Goal: Find specific page/section: Find specific page/section

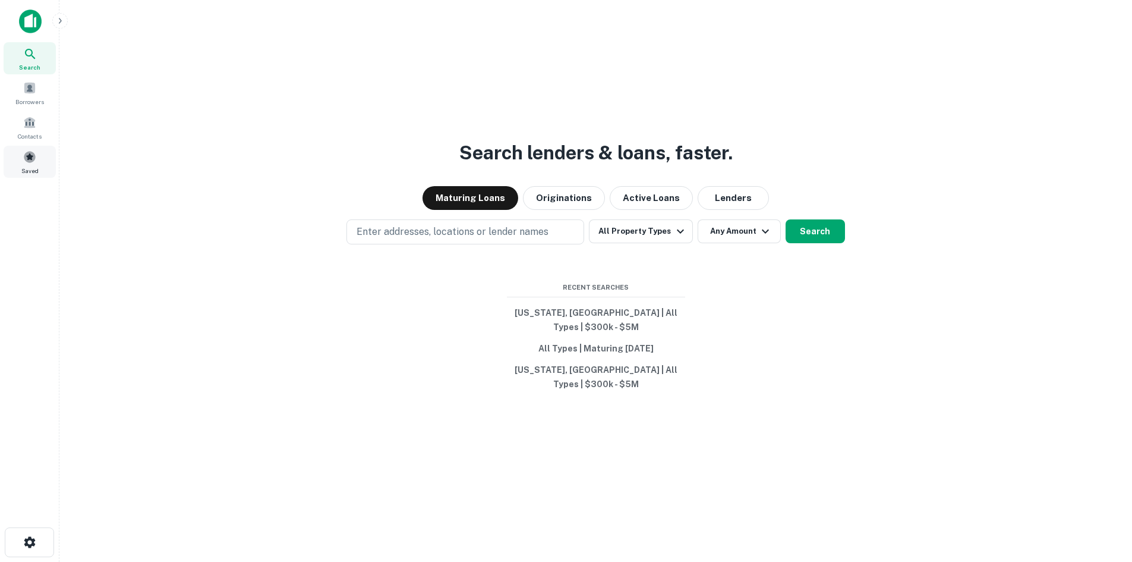
click at [34, 163] on span at bounding box center [29, 156] width 13 height 13
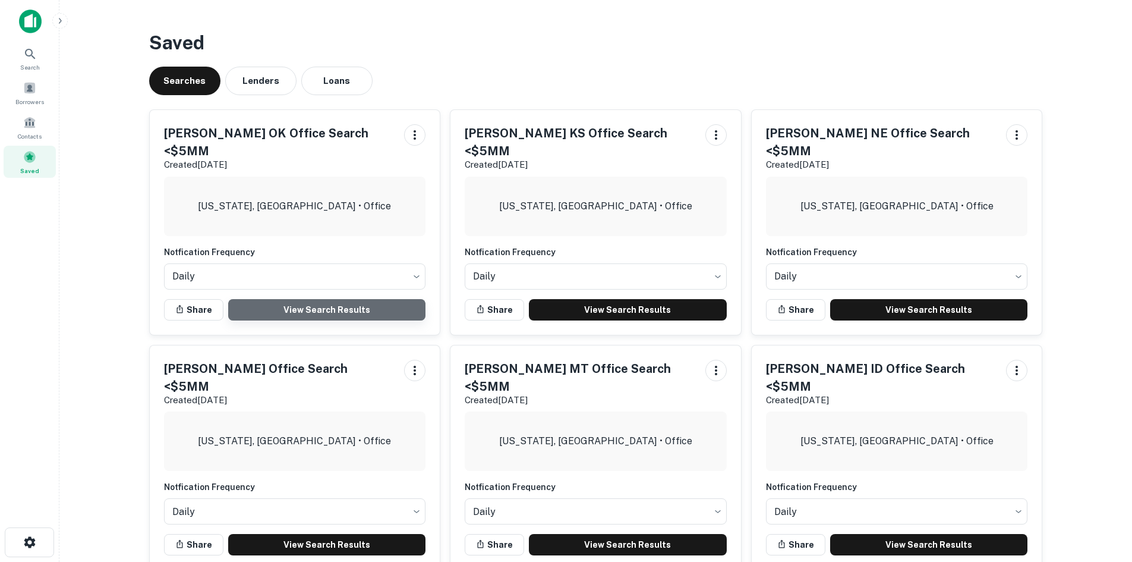
click at [316, 299] on link "View Search Results" at bounding box center [327, 309] width 198 height 21
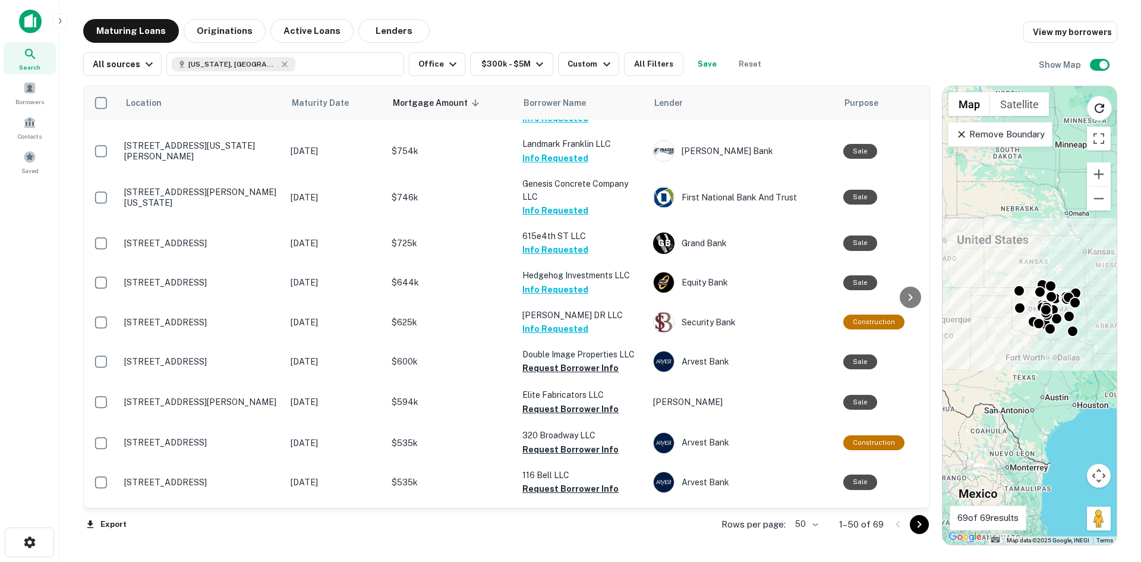
scroll to position [1525, 0]
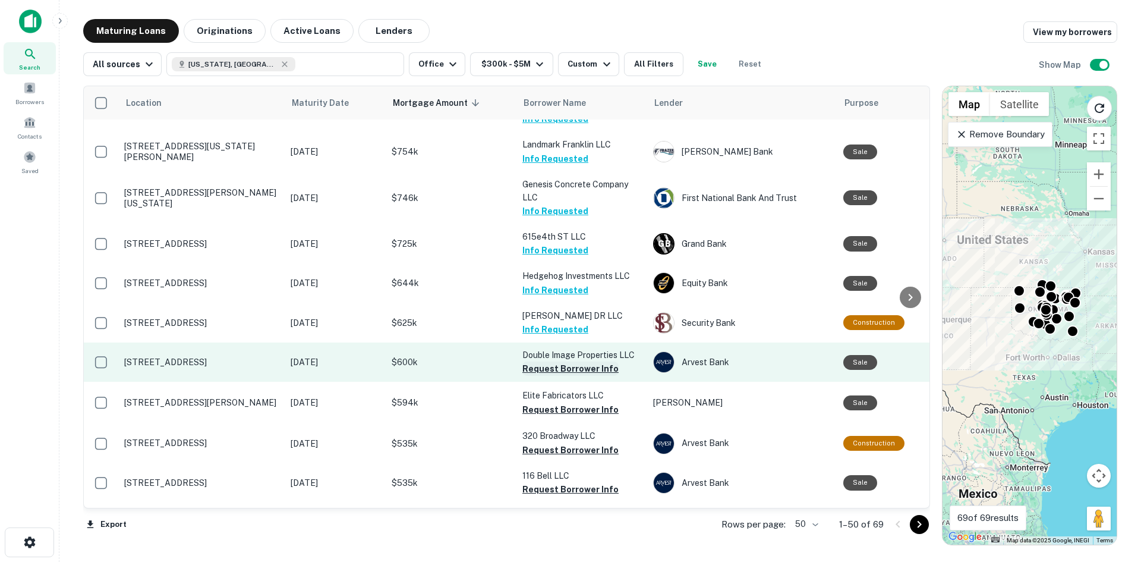
click at [566, 361] on button "Request Borrower Info" at bounding box center [570, 368] width 96 height 14
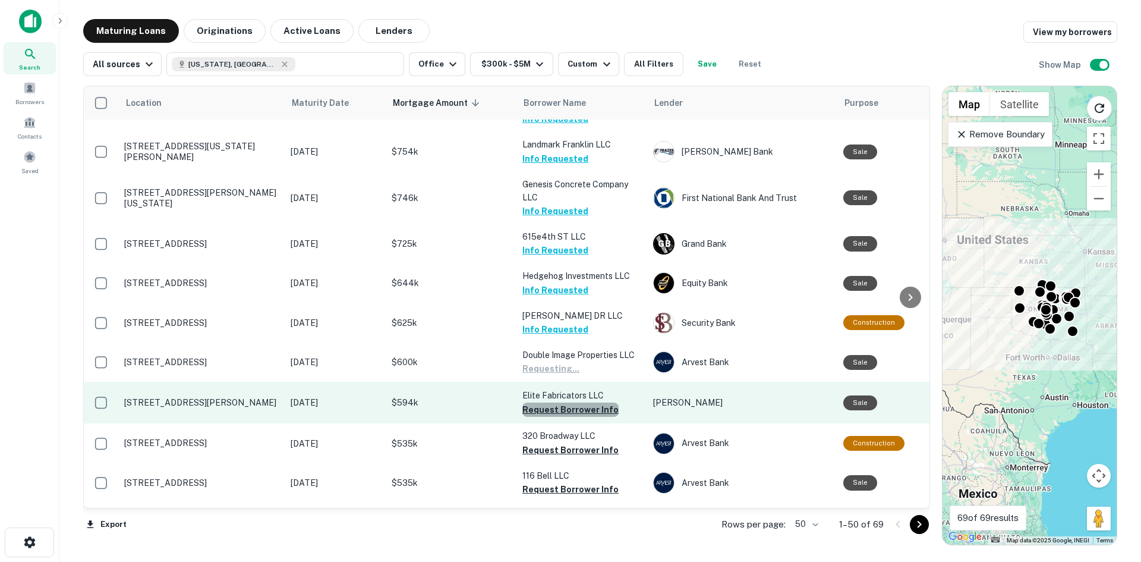
click at [574, 402] on button "Request Borrower Info" at bounding box center [570, 409] width 96 height 14
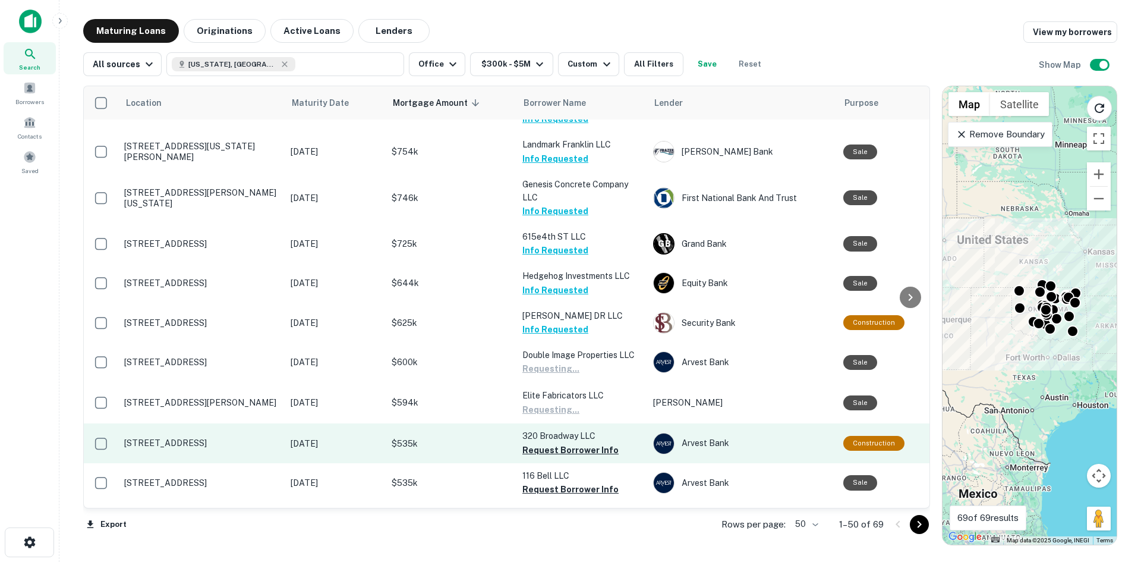
click at [572, 443] on button "Request Borrower Info" at bounding box center [570, 450] width 96 height 14
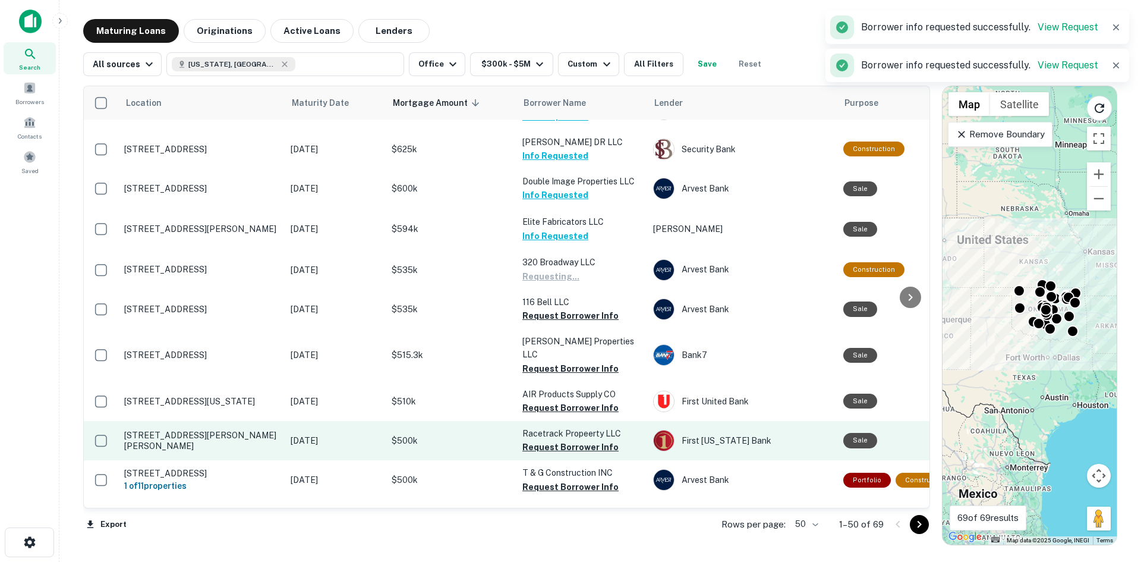
scroll to position [1704, 0]
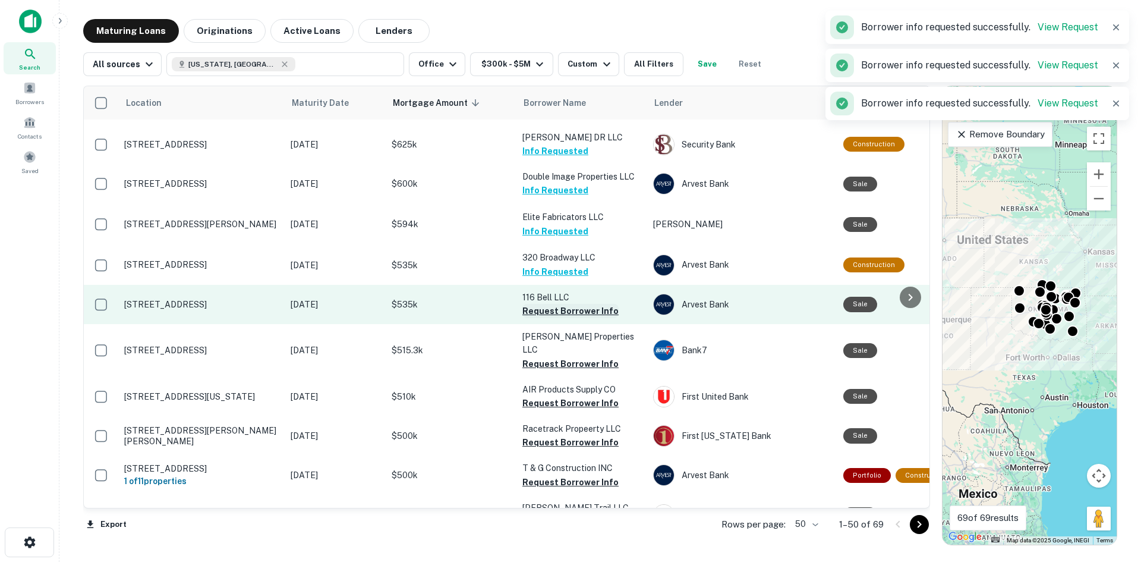
click at [574, 304] on button "Request Borrower Info" at bounding box center [570, 311] width 96 height 14
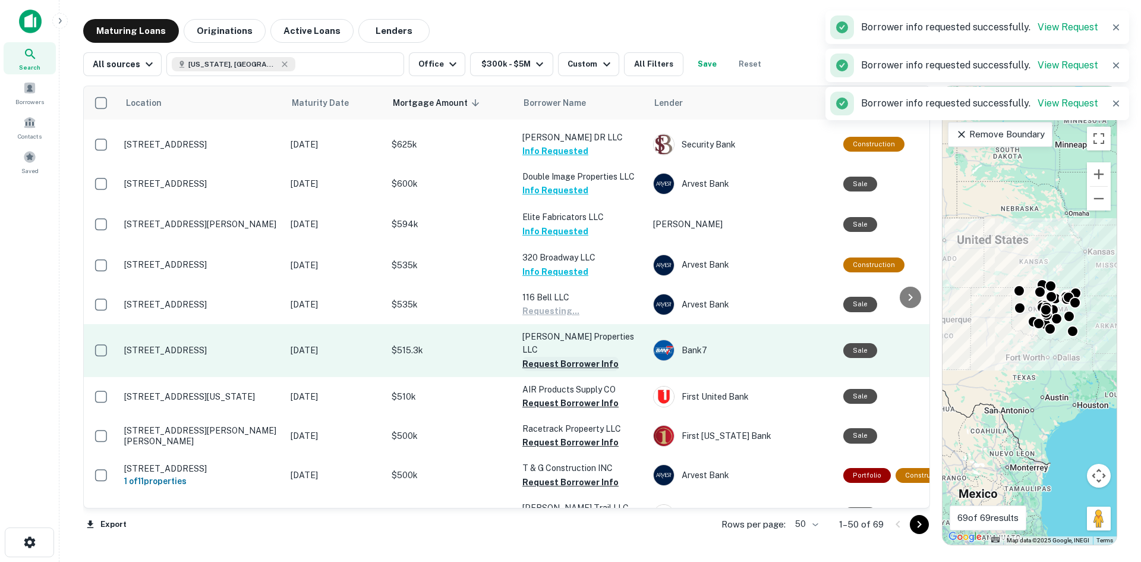
click at [572, 357] on button "Request Borrower Info" at bounding box center [570, 364] width 96 height 14
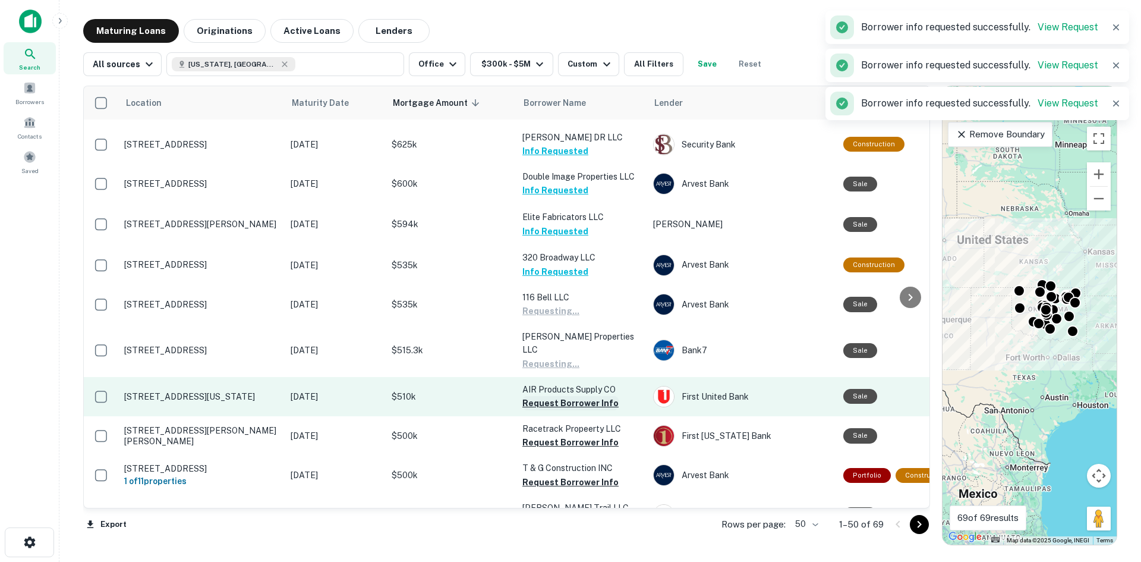
click at [568, 396] on button "Request Borrower Info" at bounding box center [570, 403] width 96 height 14
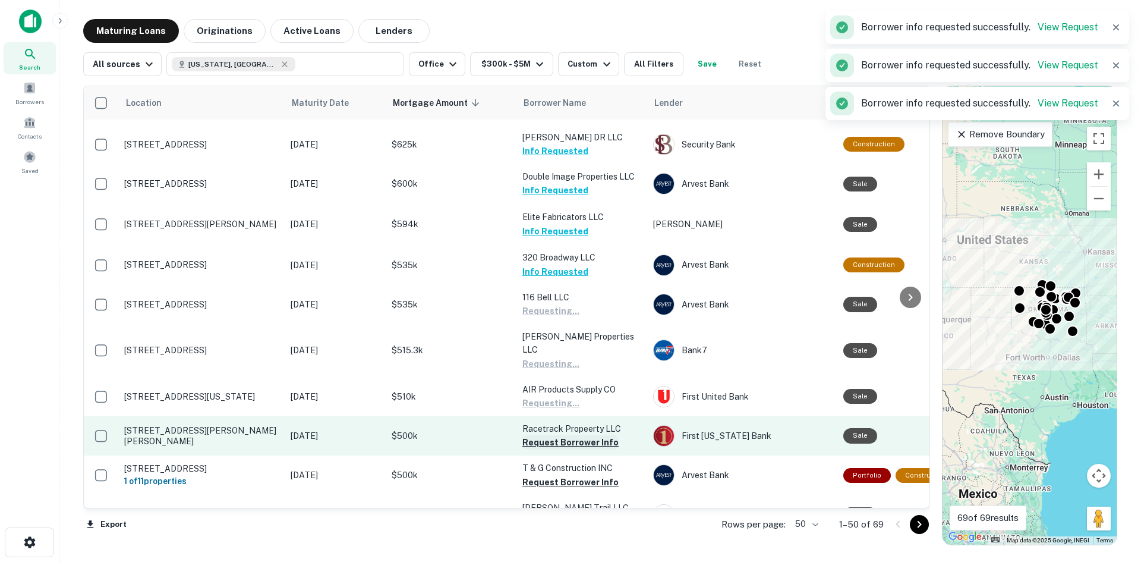
click at [563, 435] on button "Request Borrower Info" at bounding box center [570, 442] width 96 height 14
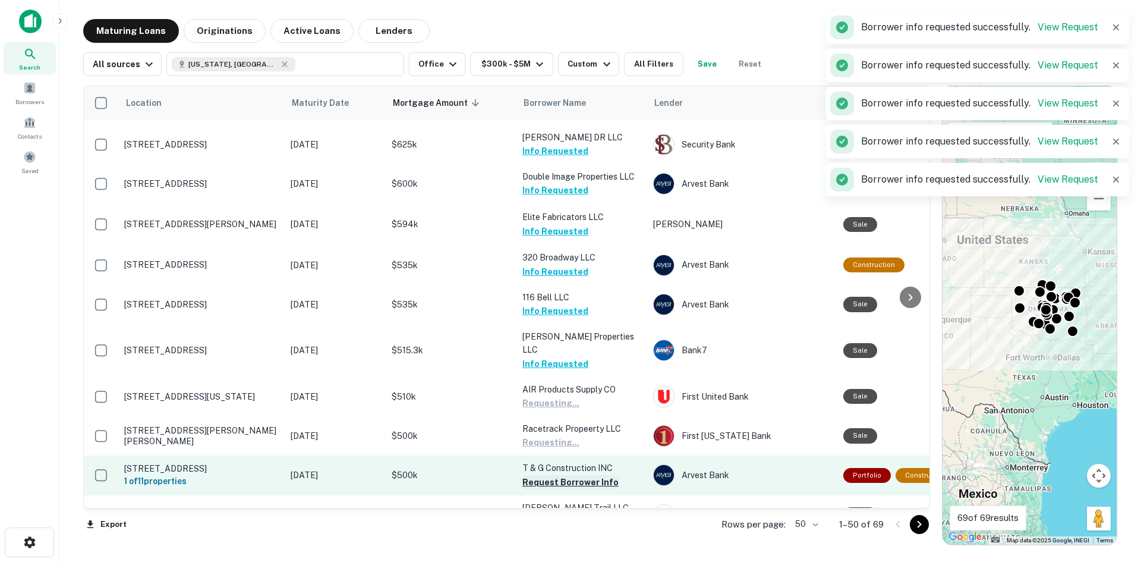
click at [568, 475] on button "Request Borrower Info" at bounding box center [570, 482] width 96 height 14
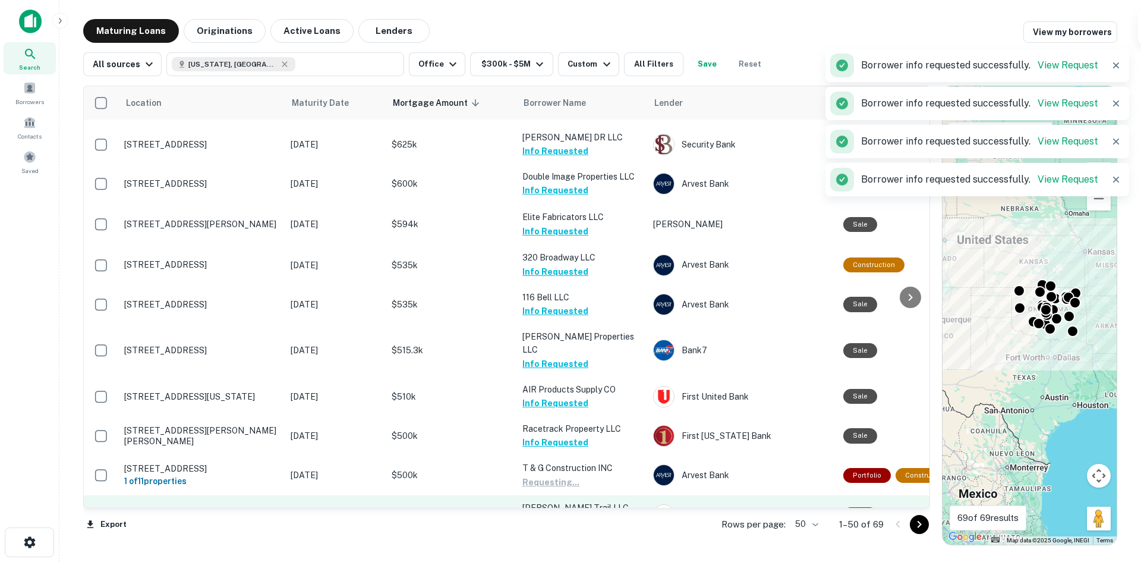
click at [575, 514] on button "Request Borrower Info" at bounding box center [570, 521] width 96 height 14
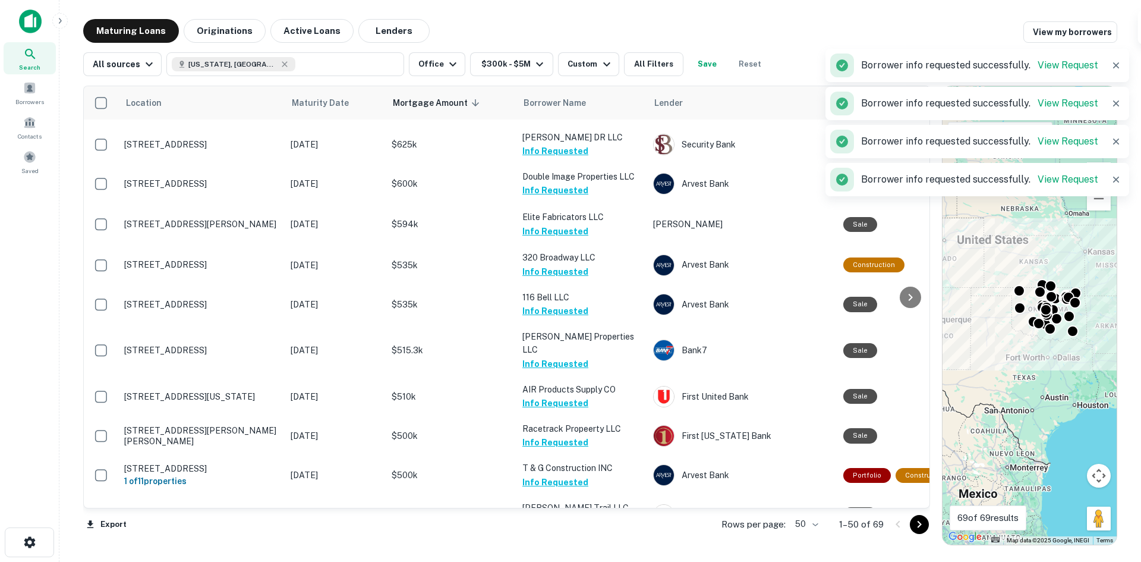
click at [559, 553] on button "Request Borrower Info" at bounding box center [570, 560] width 96 height 14
click at [921, 525] on icon "Go to next page" at bounding box center [919, 524] width 14 height 14
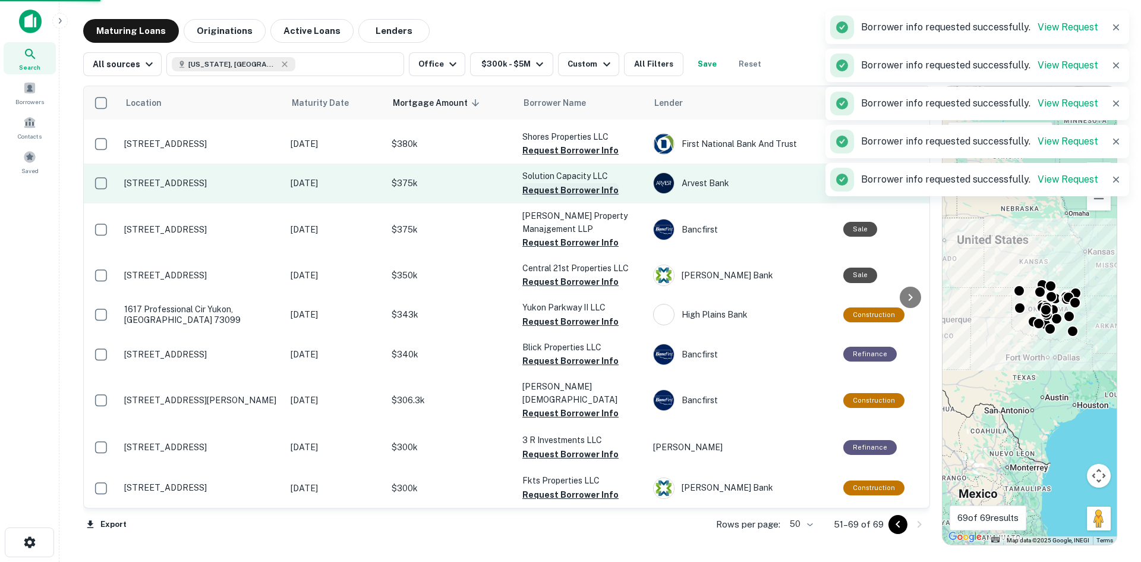
scroll to position [386, 0]
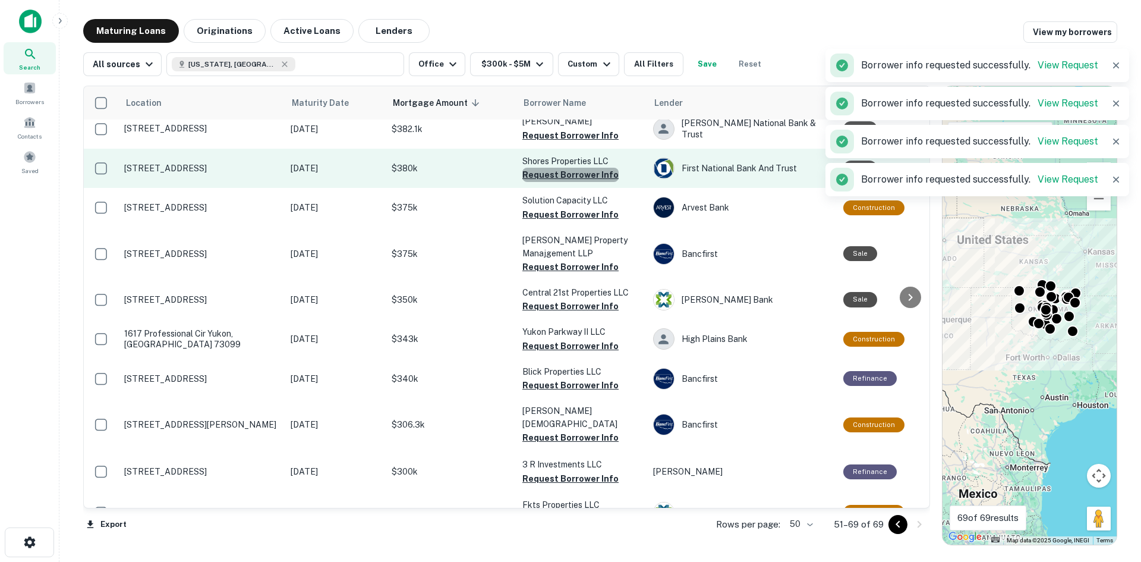
click at [580, 168] on button "Request Borrower Info" at bounding box center [570, 175] width 96 height 14
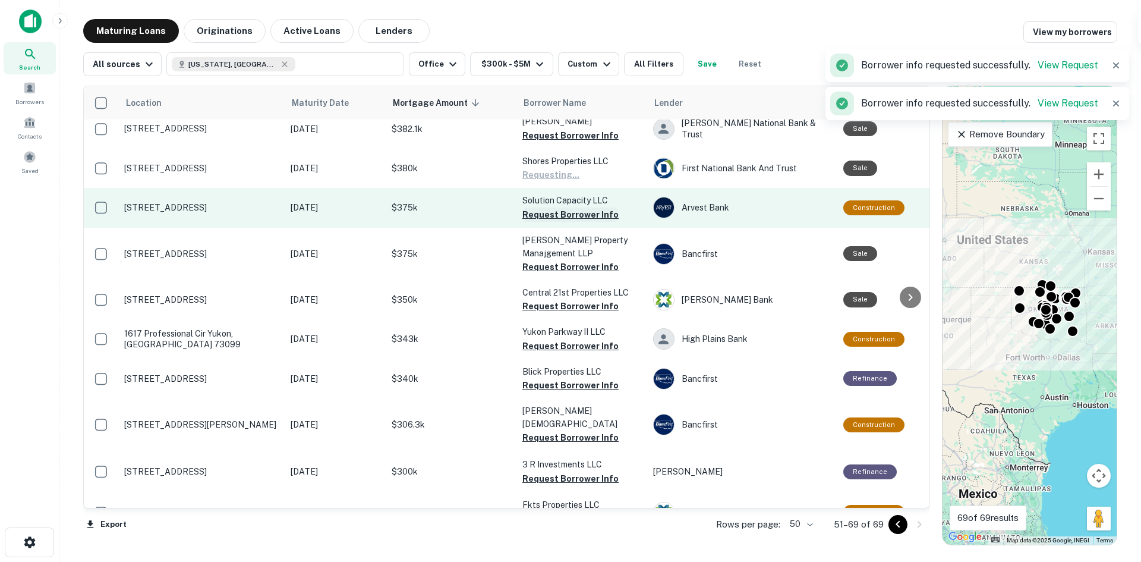
click at [568, 207] on button "Request Borrower Info" at bounding box center [570, 214] width 96 height 14
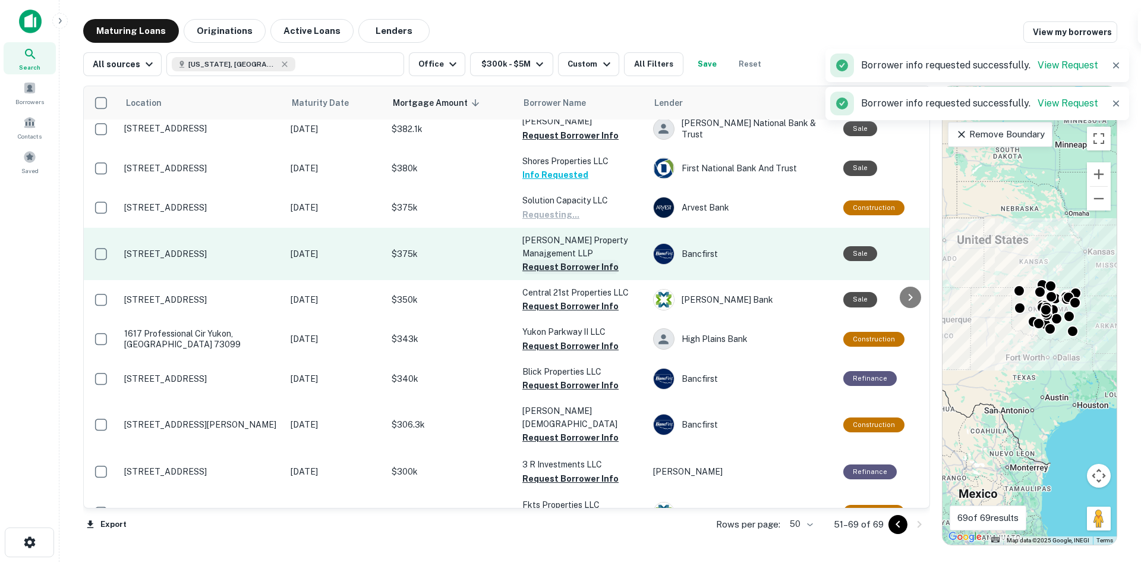
click at [569, 260] on button "Request Borrower Info" at bounding box center [570, 267] width 96 height 14
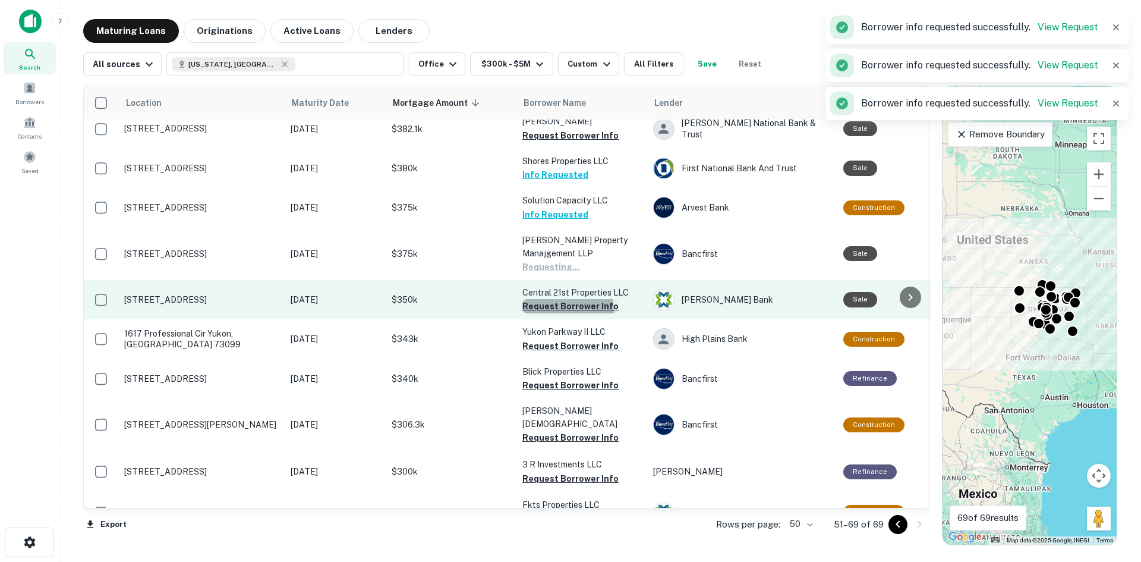
click at [565, 299] on button "Request Borrower Info" at bounding box center [570, 306] width 96 height 14
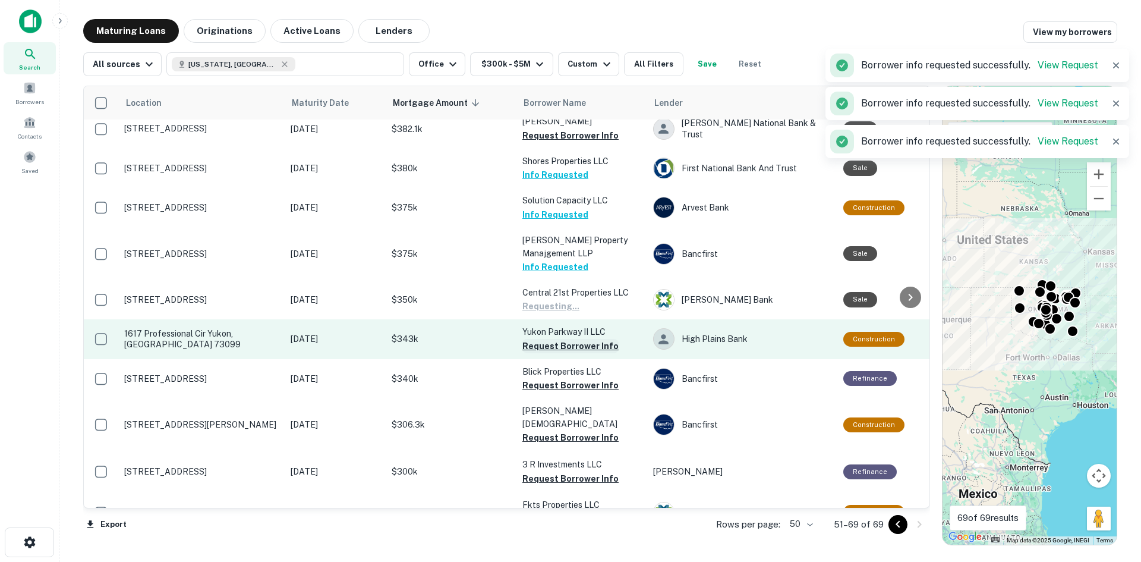
click at [569, 339] on button "Request Borrower Info" at bounding box center [570, 346] width 96 height 14
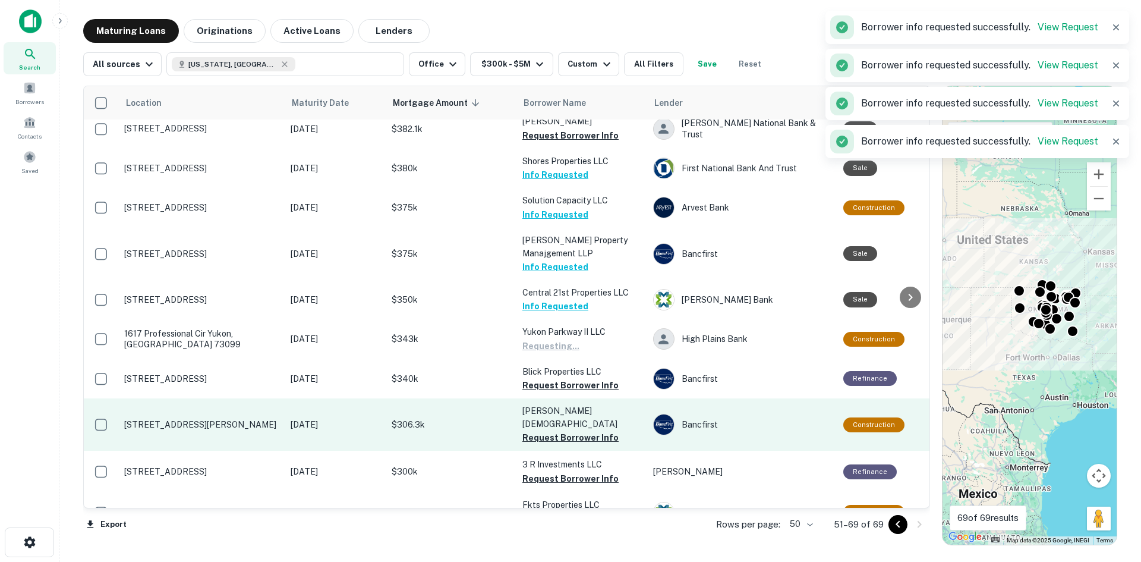
drag, startPoint x: 571, startPoint y: 361, endPoint x: 572, endPoint y: 379, distance: 18.4
click at [571, 378] on button "Request Borrower Info" at bounding box center [570, 385] width 96 height 14
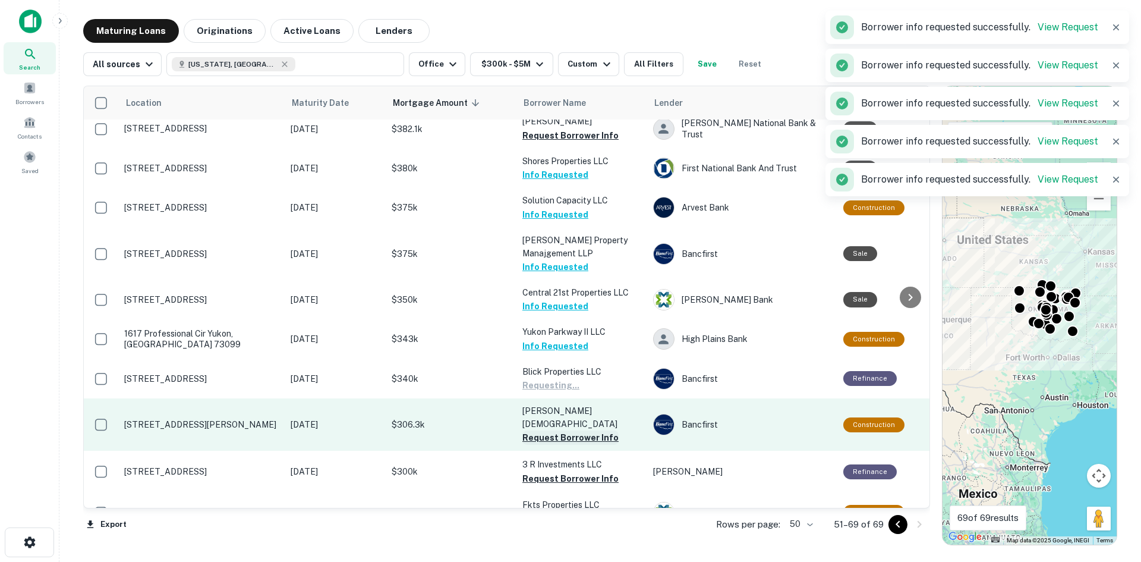
click at [573, 430] on button "Request Borrower Info" at bounding box center [570, 437] width 96 height 14
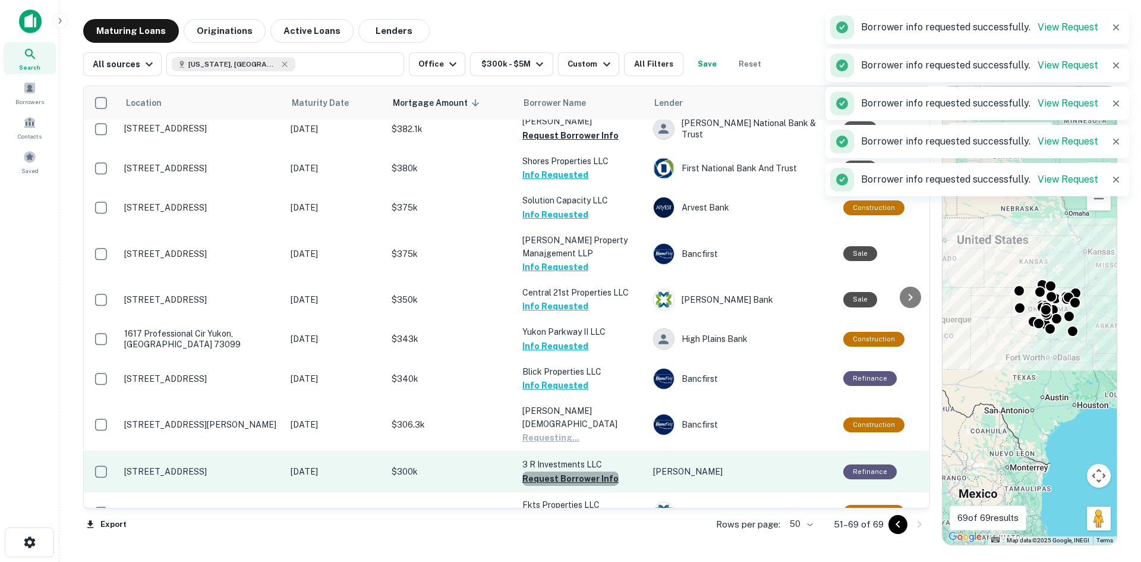
click at [576, 471] on button "Request Borrower Info" at bounding box center [570, 478] width 96 height 14
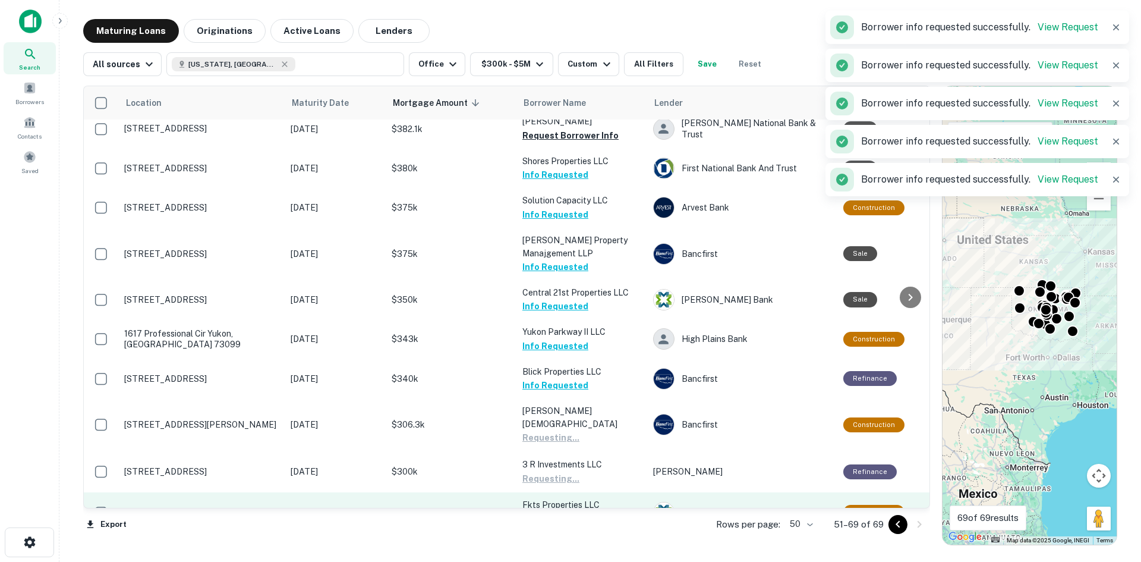
click at [572, 512] on button "Request Borrower Info" at bounding box center [570, 519] width 96 height 14
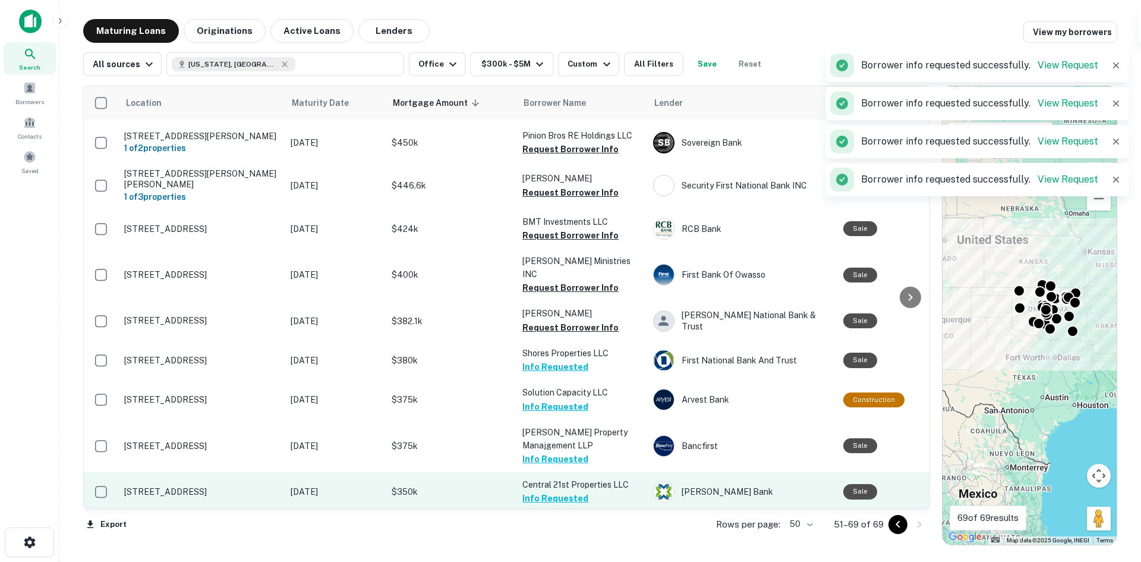
scroll to position [148, 0]
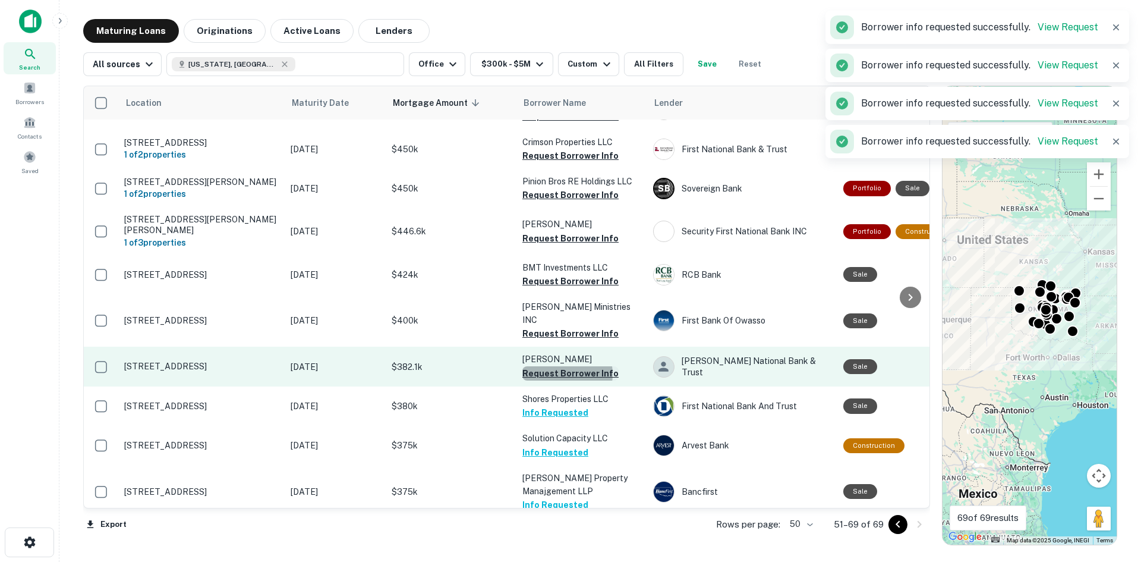
click at [562, 366] on button "Request Borrower Info" at bounding box center [570, 373] width 96 height 14
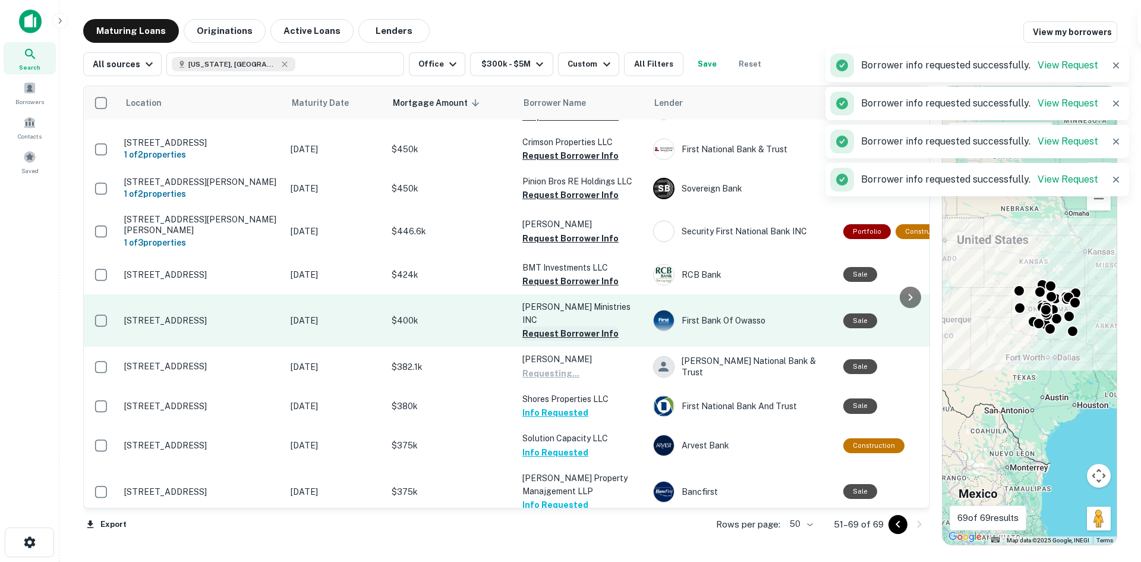
click at [558, 326] on button "Request Borrower Info" at bounding box center [570, 333] width 96 height 14
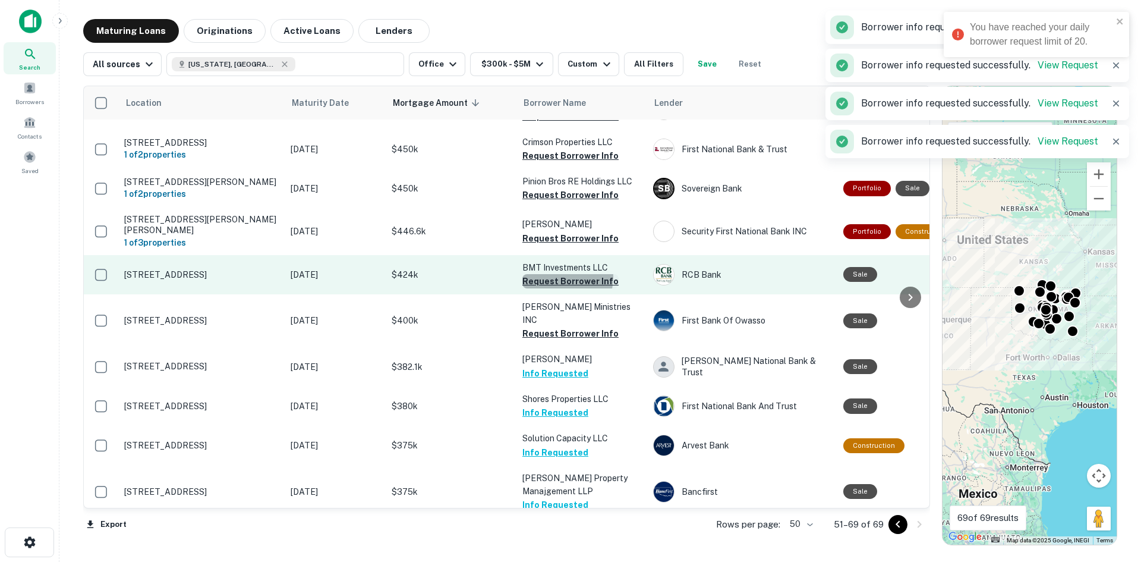
click at [558, 274] on button "Request Borrower Info" at bounding box center [570, 281] width 96 height 14
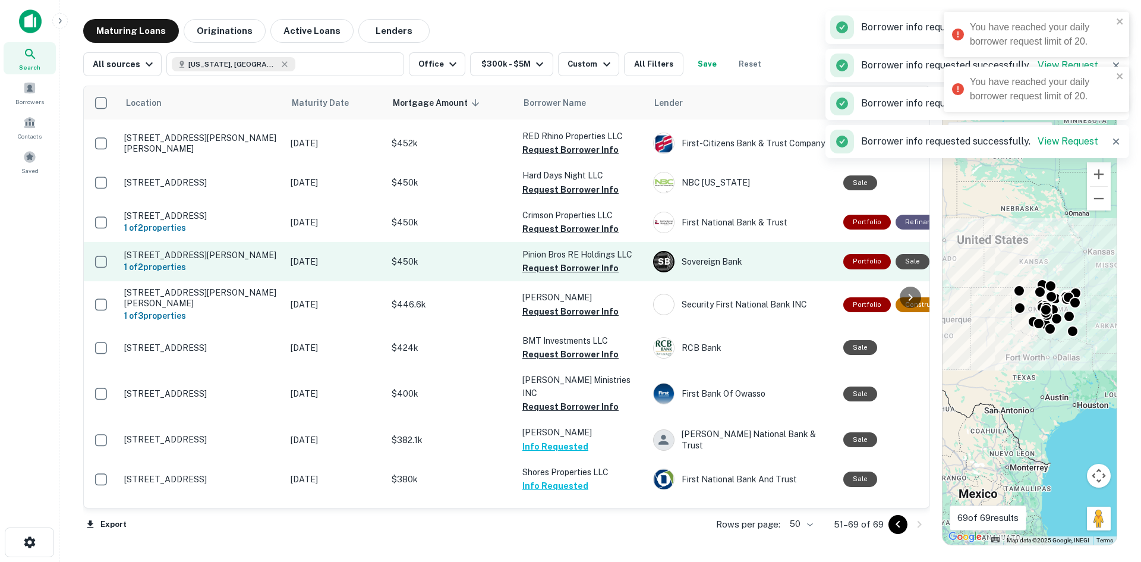
scroll to position [0, 0]
